Goal: Information Seeking & Learning: Learn about a topic

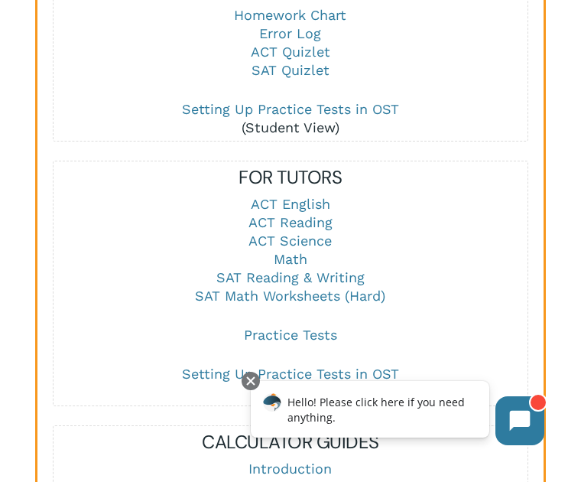
scroll to position [1927, 0]
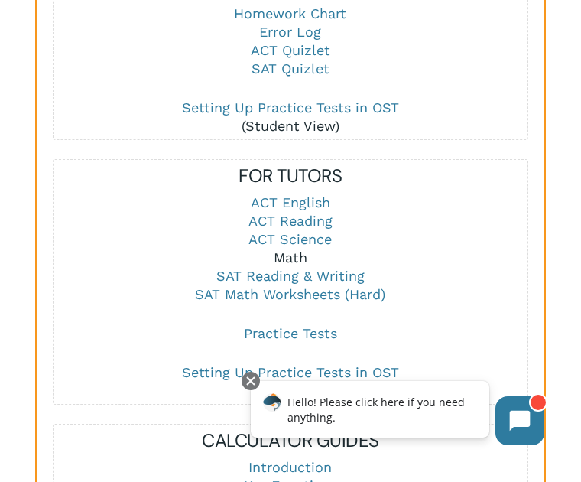
click at [300, 249] on link "Math" at bounding box center [291, 257] width 34 height 16
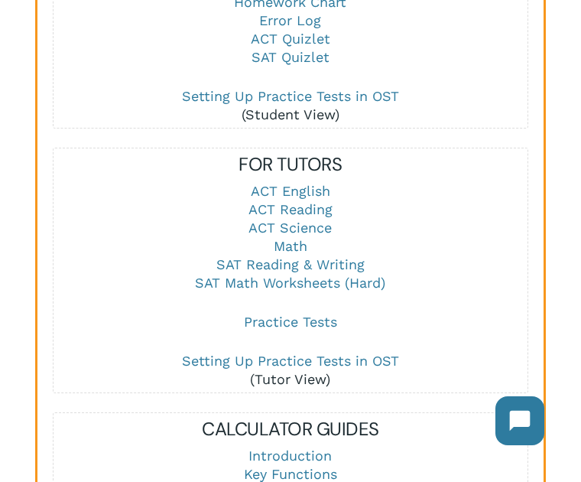
scroll to position [1957, 0]
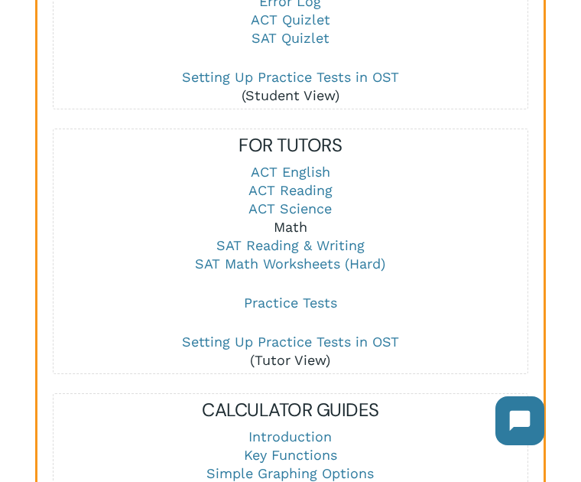
click at [292, 219] on link "Math" at bounding box center [291, 227] width 34 height 16
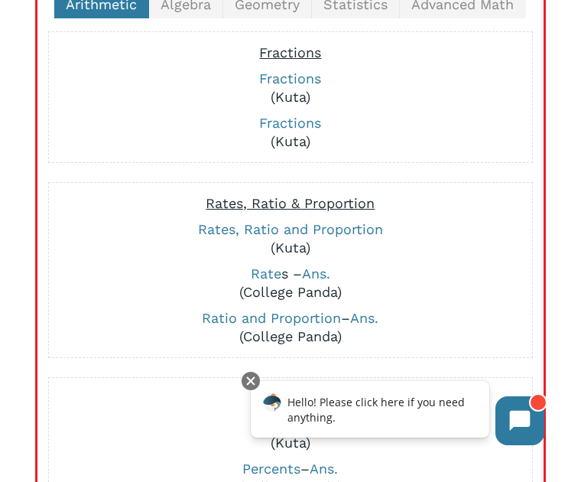
scroll to position [473, 0]
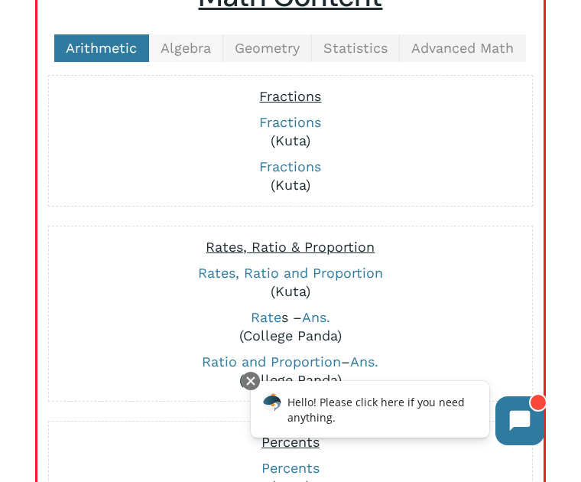
click at [197, 50] on span "Algebra" at bounding box center [186, 48] width 50 height 16
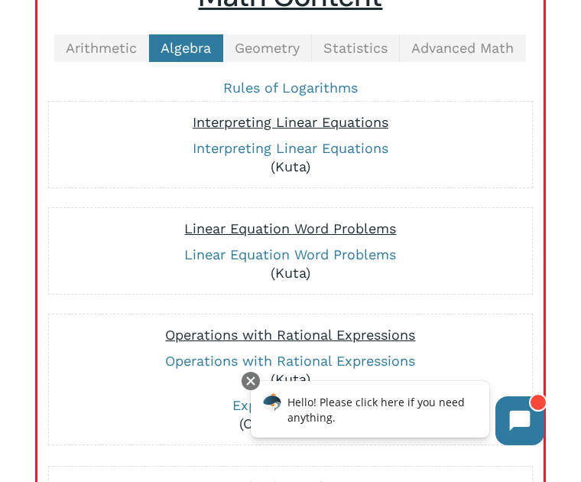
click at [197, 50] on span "Algebra" at bounding box center [186, 48] width 50 height 16
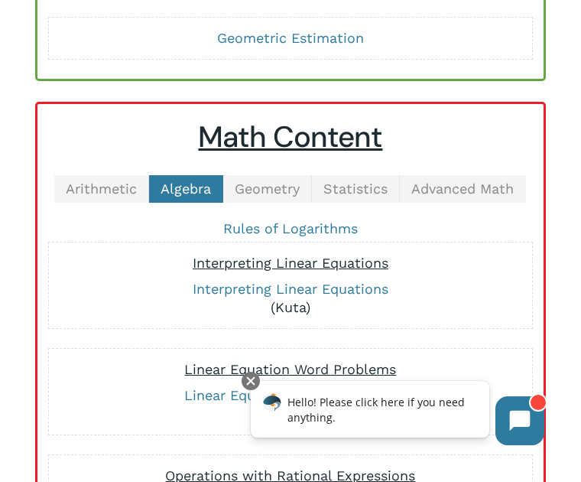
scroll to position [331, 0]
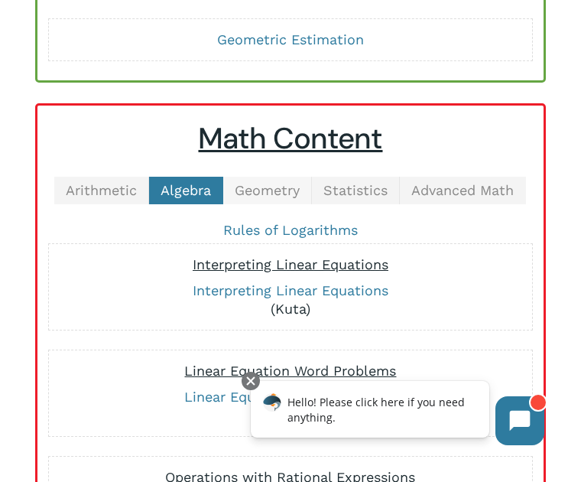
click at [249, 188] on span "Geometry" at bounding box center [267, 190] width 65 height 16
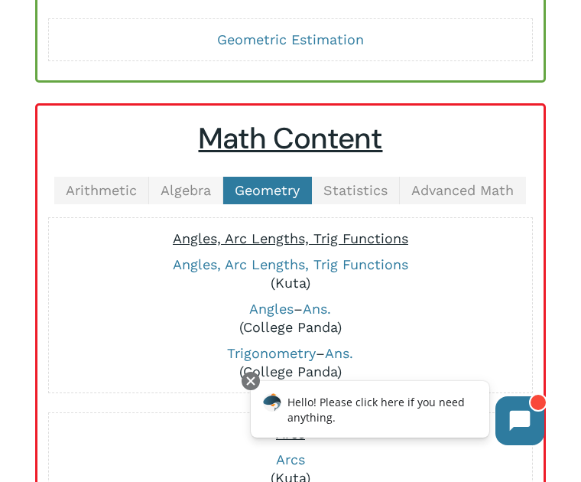
click at [192, 188] on span "Algebra" at bounding box center [186, 190] width 50 height 16
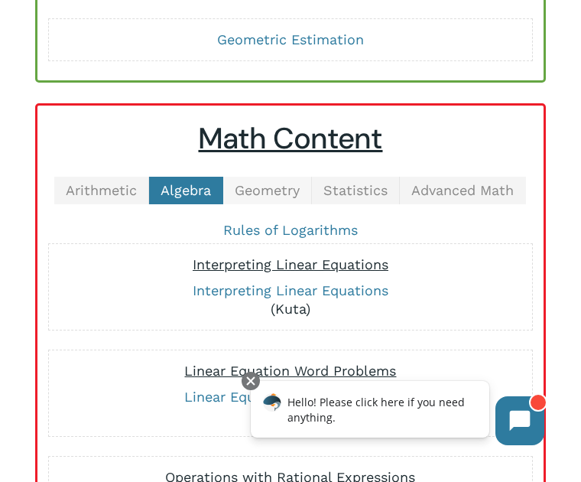
click at [263, 185] on span "Geometry" at bounding box center [267, 190] width 65 height 16
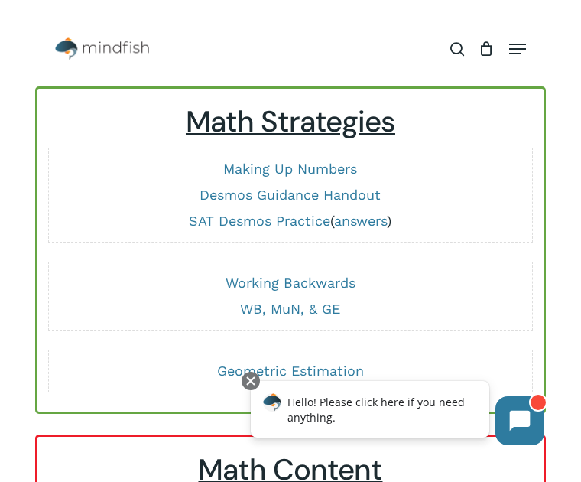
scroll to position [323, 0]
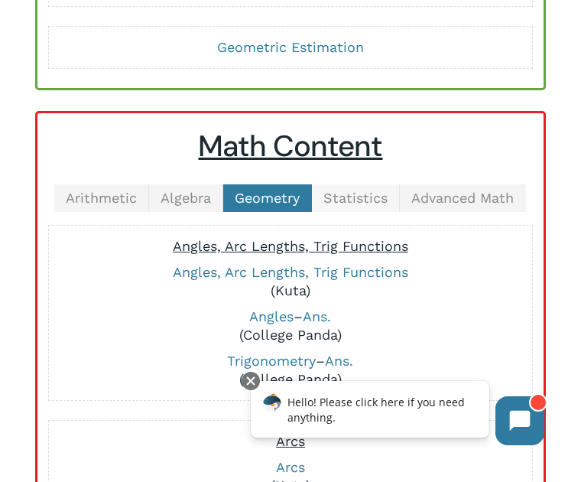
click at [358, 195] on span "Statistics" at bounding box center [355, 198] width 64 height 16
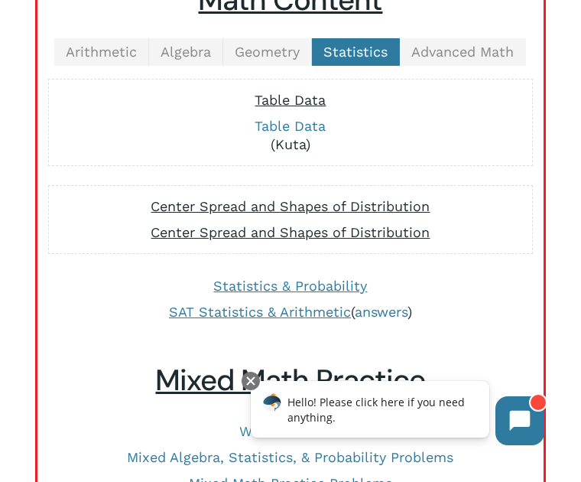
scroll to position [469, 0]
click at [442, 38] on link "Advanced Math" at bounding box center [463, 52] width 126 height 28
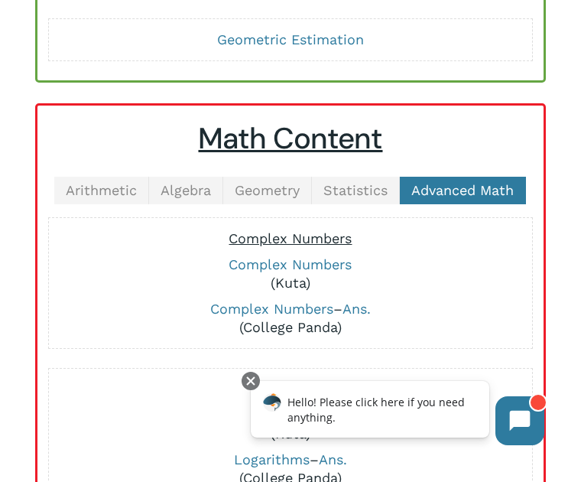
scroll to position [333, 0]
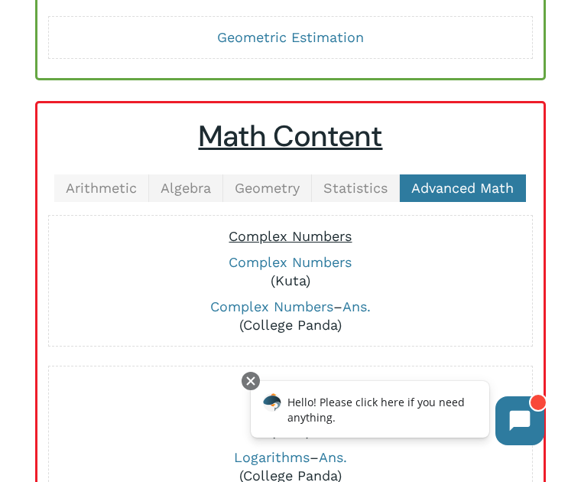
click at [112, 195] on link "Arithmetic" at bounding box center [101, 188] width 95 height 28
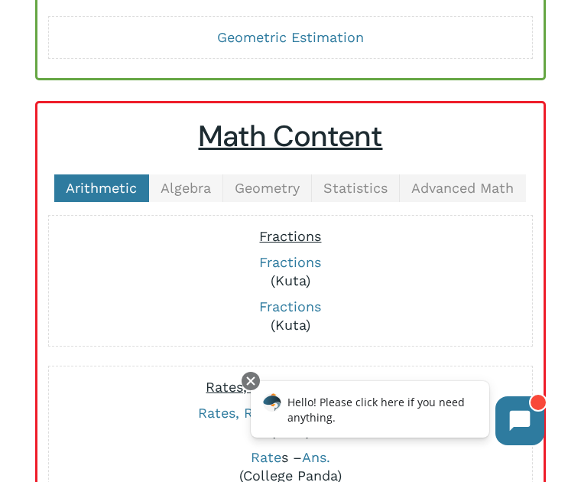
click at [176, 190] on span "Algebra" at bounding box center [186, 188] width 50 height 16
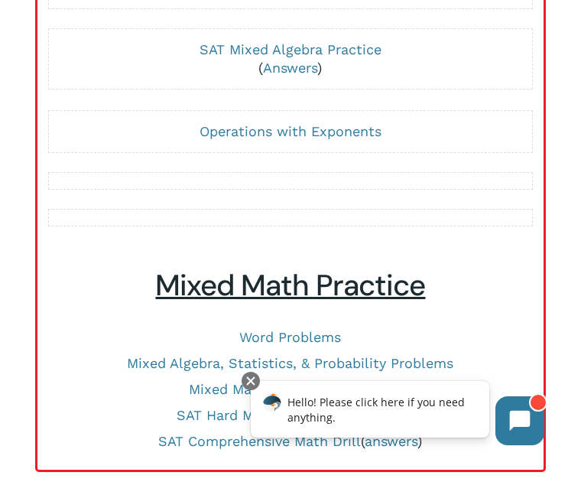
scroll to position [2852, 0]
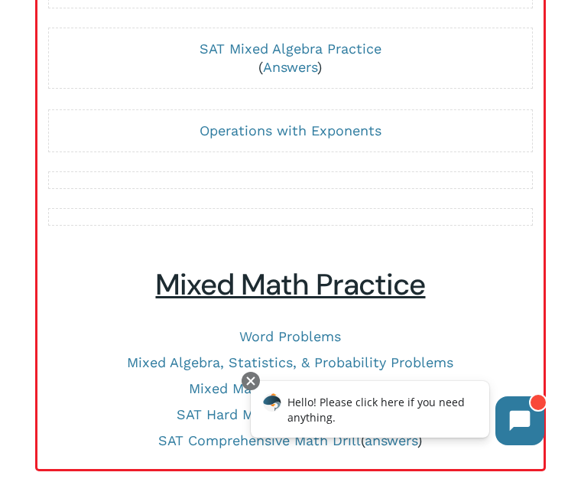
drag, startPoint x: 227, startPoint y: 371, endPoint x: 89, endPoint y: 248, distance: 184.6
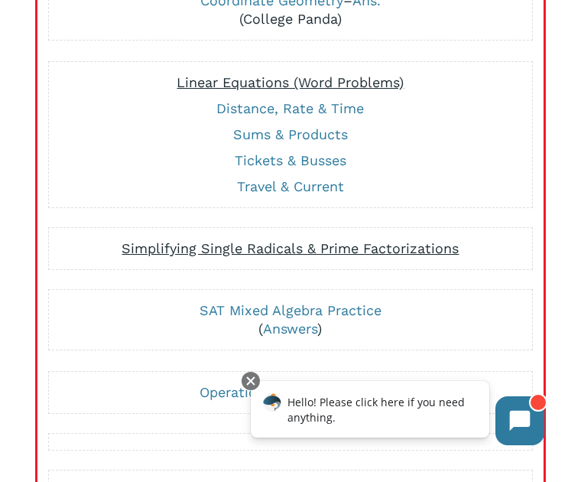
scroll to position [2592, 0]
click at [310, 99] on link "Distance, Rate & Time" at bounding box center [290, 107] width 148 height 16
